Goal: Find specific page/section: Find specific page/section

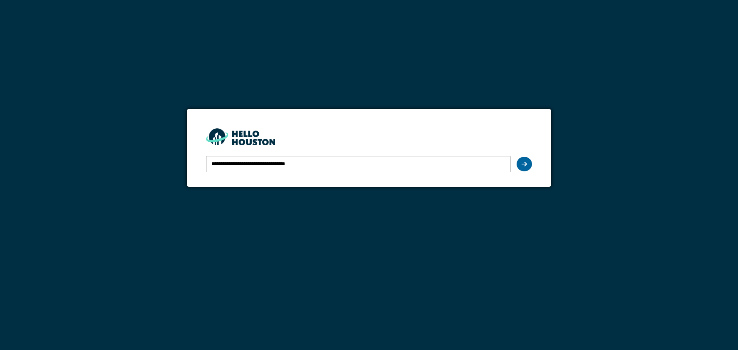
click at [526, 164] on icon at bounding box center [524, 164] width 5 height 6
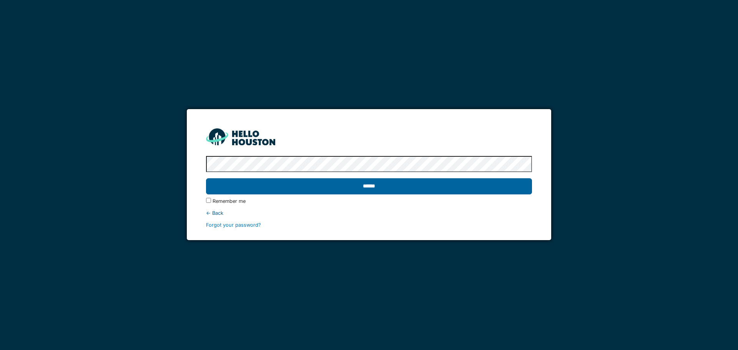
click at [480, 185] on input "******" at bounding box center [369, 186] width 326 height 16
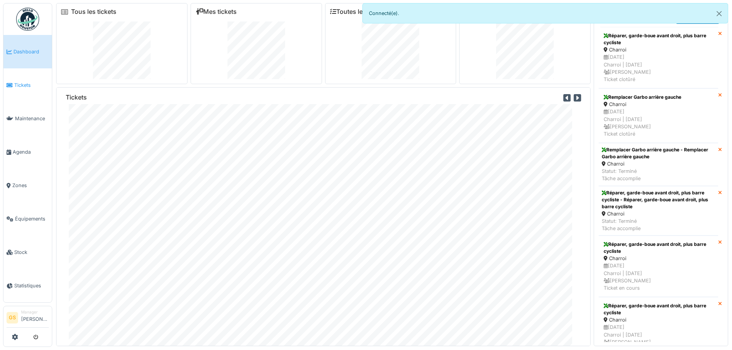
click at [15, 85] on span "Tickets" at bounding box center [31, 85] width 35 height 7
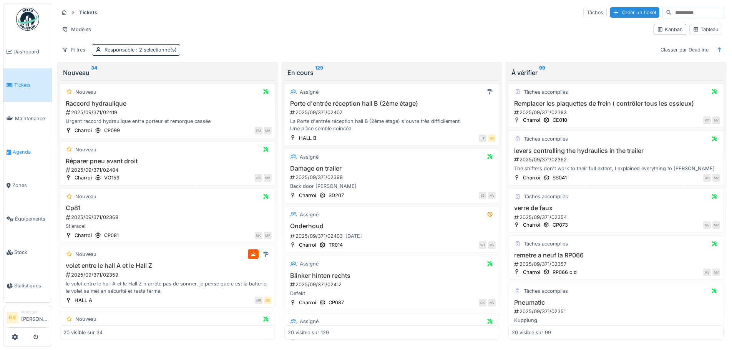
click at [21, 148] on span "Agenda" at bounding box center [31, 151] width 36 height 7
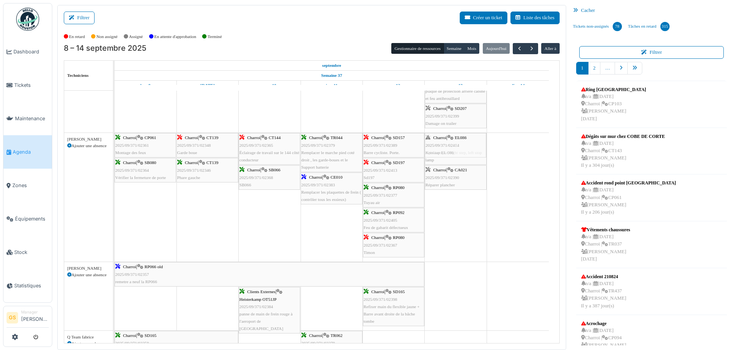
drag, startPoint x: 449, startPoint y: 200, endPoint x: 444, endPoint y: 208, distance: 9.0
click at [444, 208] on div "Bât. Admin. Hall Entrée RDC | Extincteur Hall Entrée Bât. Admin. Extincteurs Ch…" at bounding box center [337, 291] width 445 height 1093
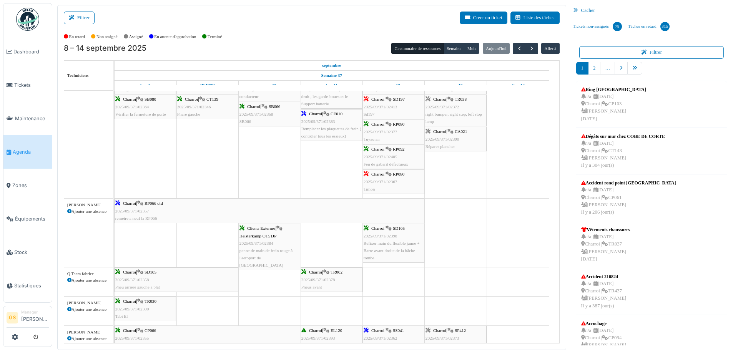
drag, startPoint x: 446, startPoint y: 152, endPoint x: 440, endPoint y: 175, distance: 23.0
click at [440, 175] on div "Bât. Admin. Hall Entrée RDC | Extincteur Hall Entrée Bât. Admin. Extincteurs Ch…" at bounding box center [337, 240] width 445 height 1068
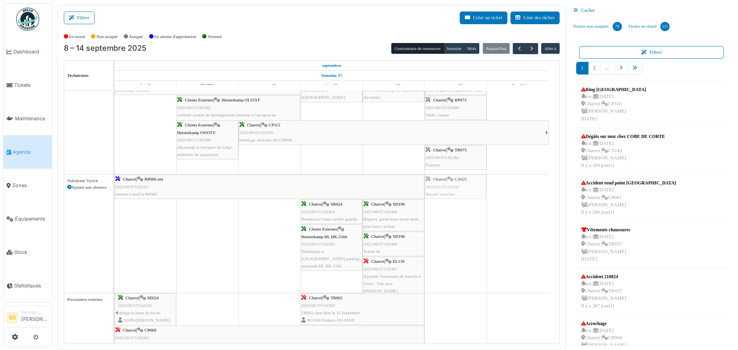
click at [632, 69] on icon "pager" at bounding box center [634, 68] width 5 height 5
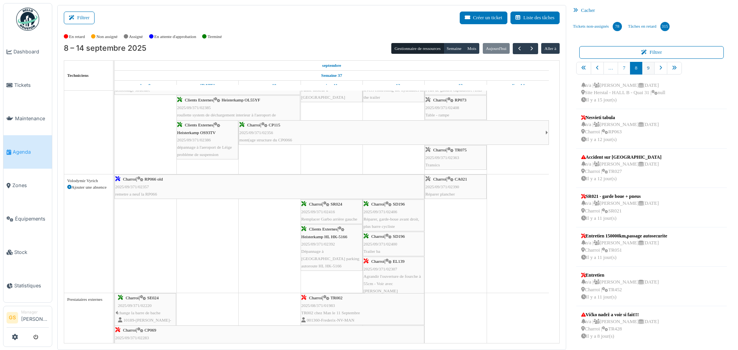
click at [645, 69] on link "9" at bounding box center [648, 68] width 12 height 13
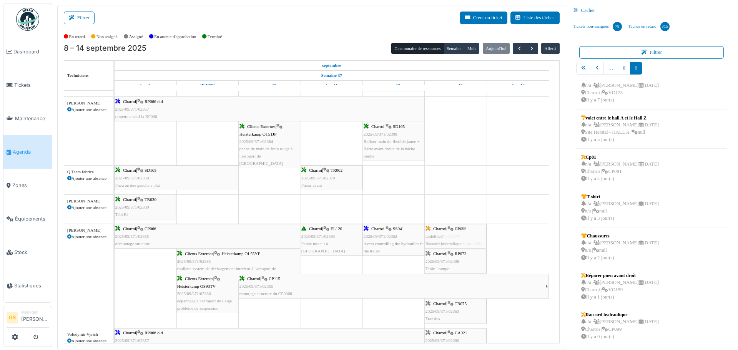
drag, startPoint x: 616, startPoint y: 326, endPoint x: 460, endPoint y: 285, distance: 161.6
click at [460, 285] on div "Filtrer Créer un ticket Liste des tâches Afficher les tâches non assignées *** …" at bounding box center [395, 177] width 684 height 345
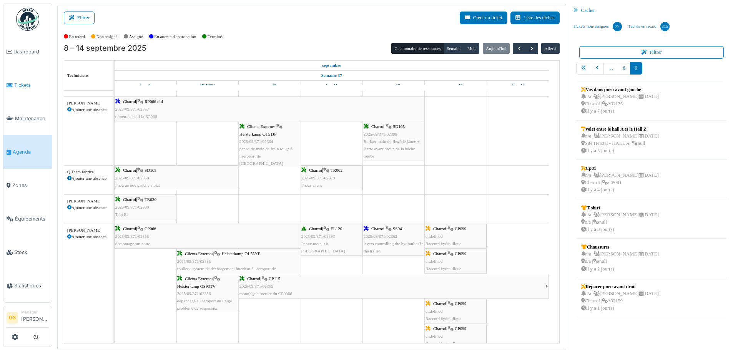
click at [19, 83] on span "Tickets" at bounding box center [31, 85] width 35 height 7
